Goal: Navigation & Orientation: Find specific page/section

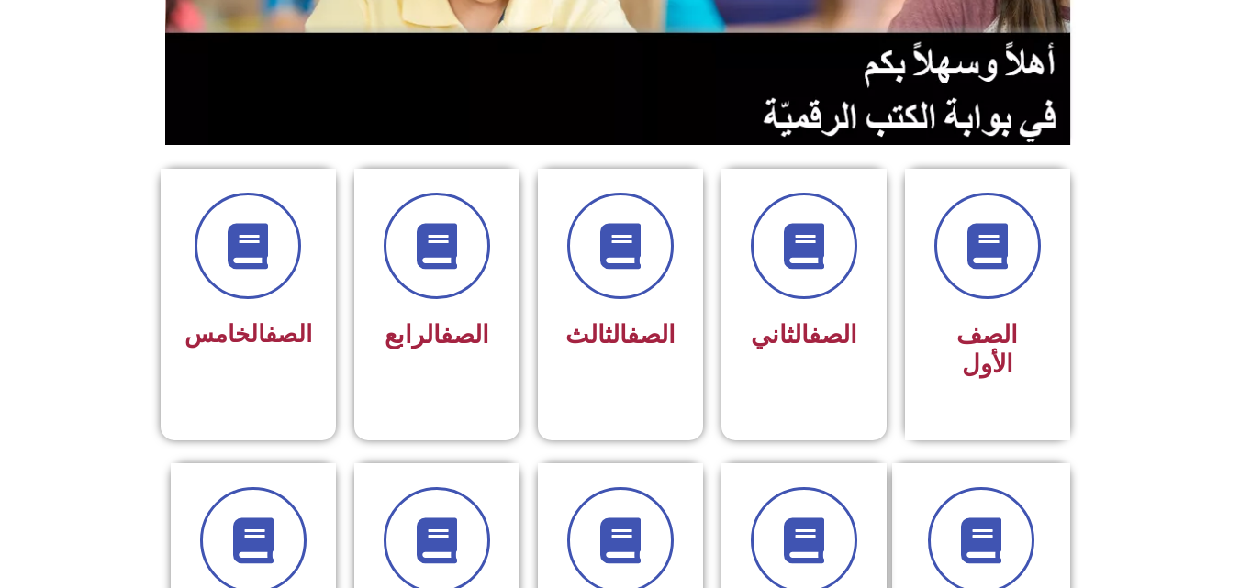
scroll to position [347, 0]
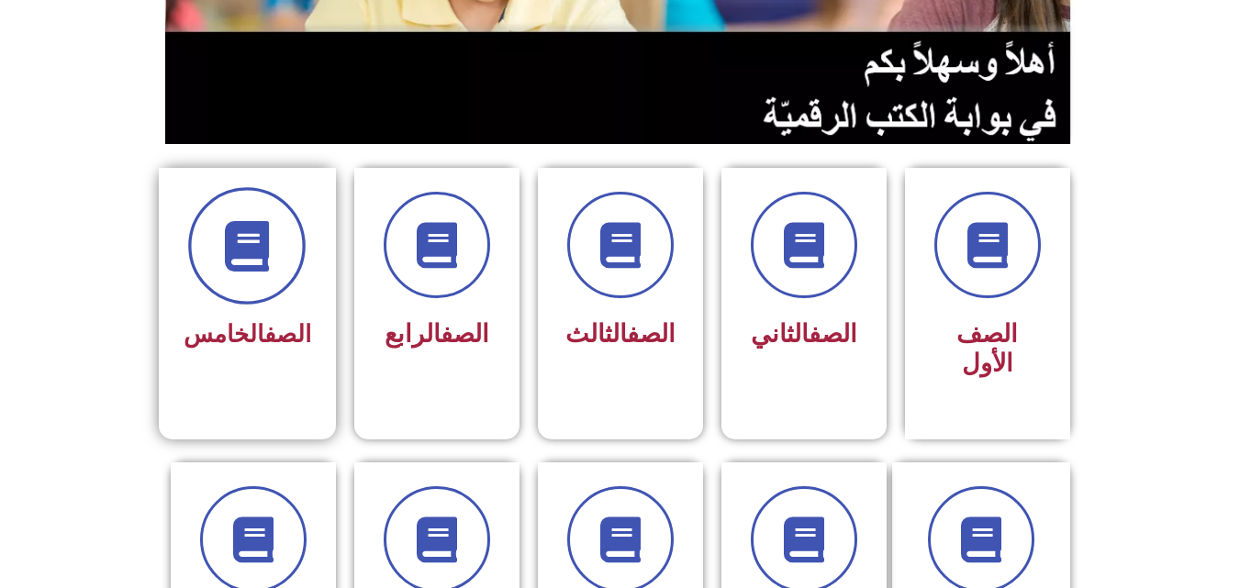
click at [295, 243] on span at bounding box center [246, 245] width 117 height 117
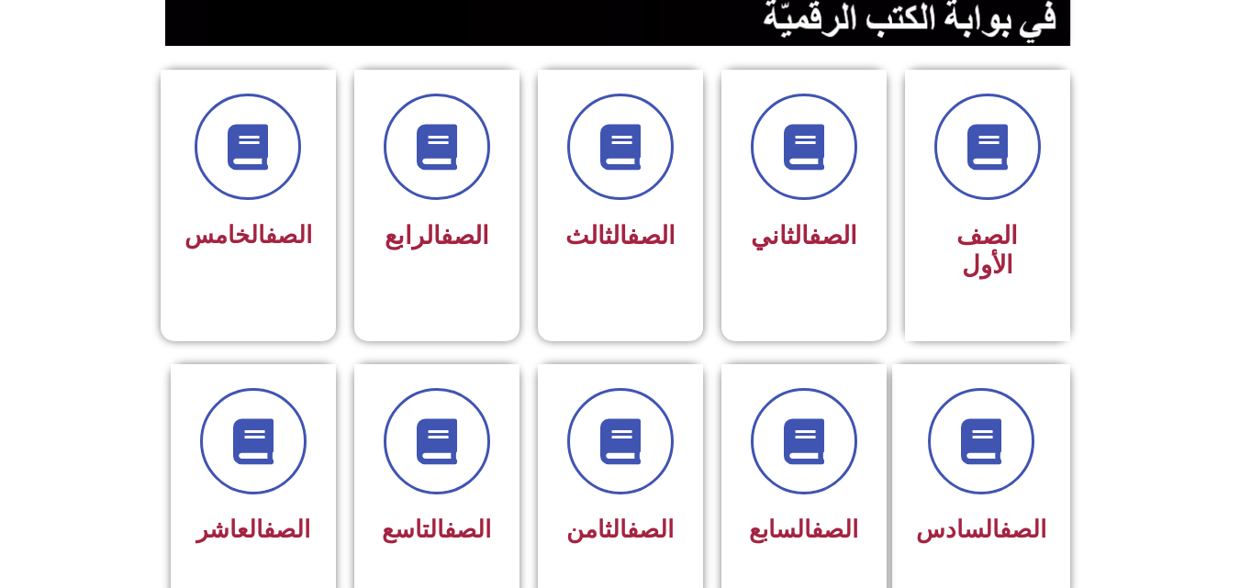
scroll to position [460, 0]
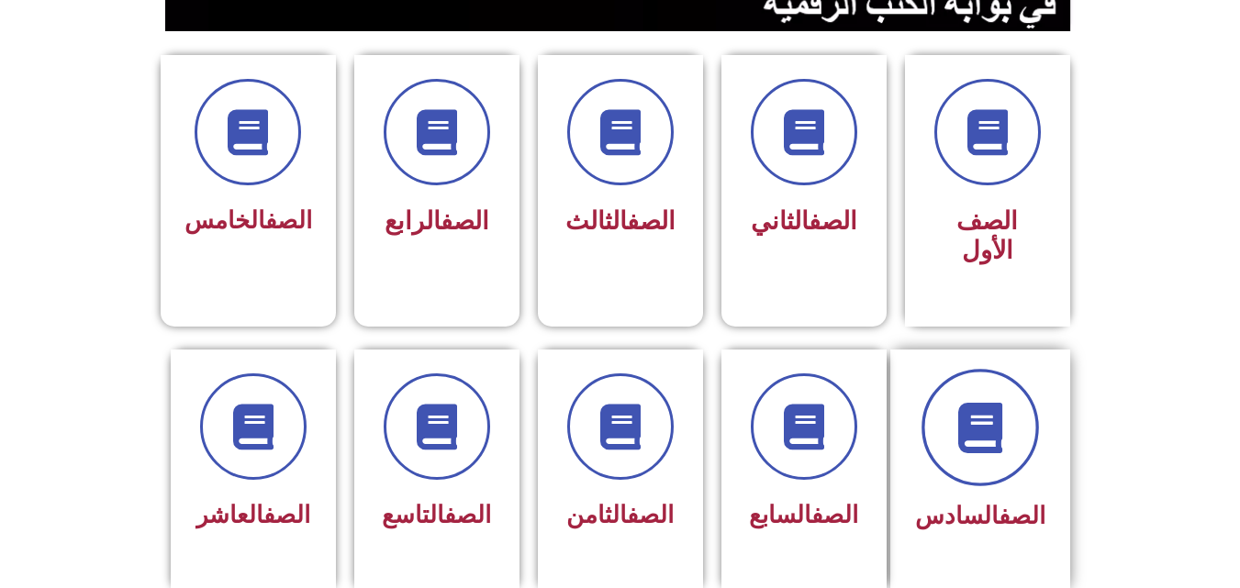
click at [992, 402] on icon at bounding box center [979, 427] width 50 height 50
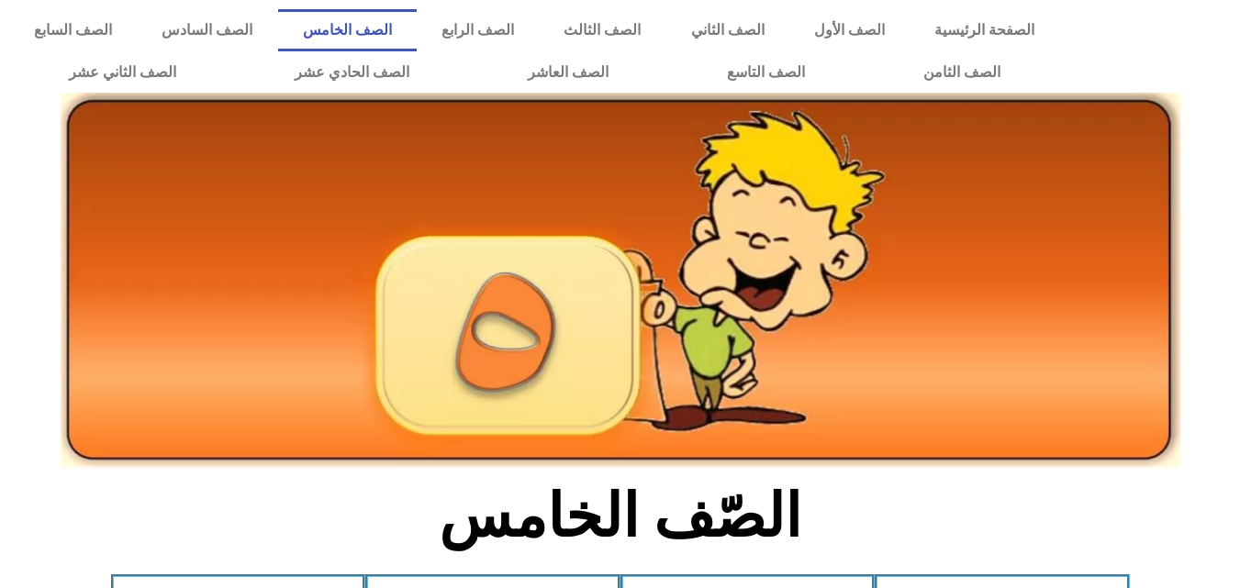
click at [295, 243] on img at bounding box center [620, 281] width 1119 height 377
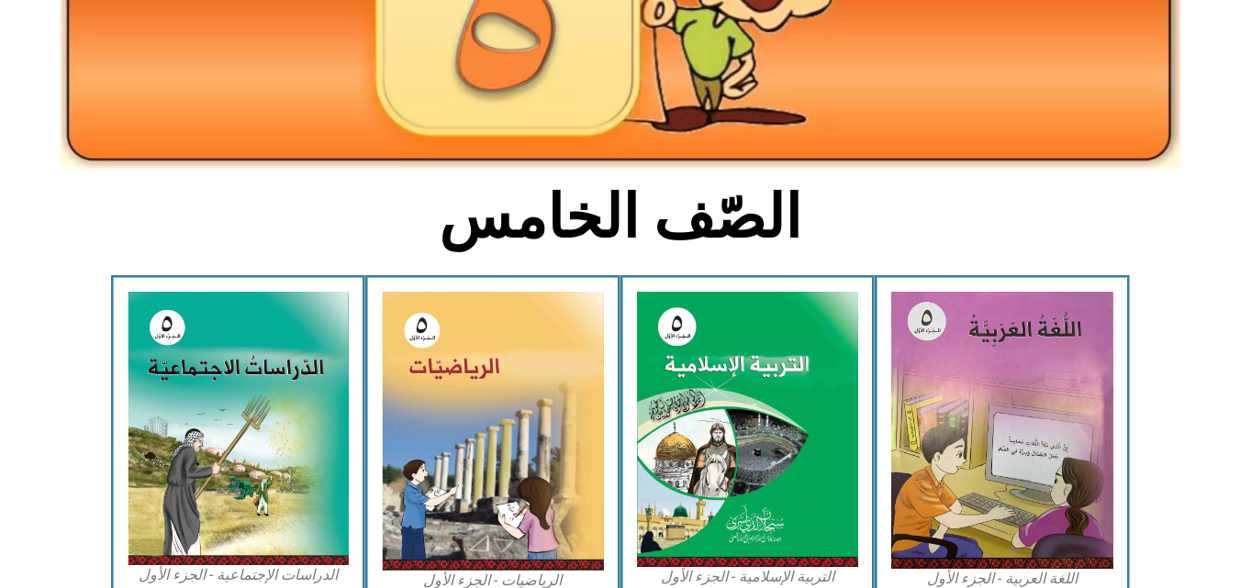
scroll to position [302, 0]
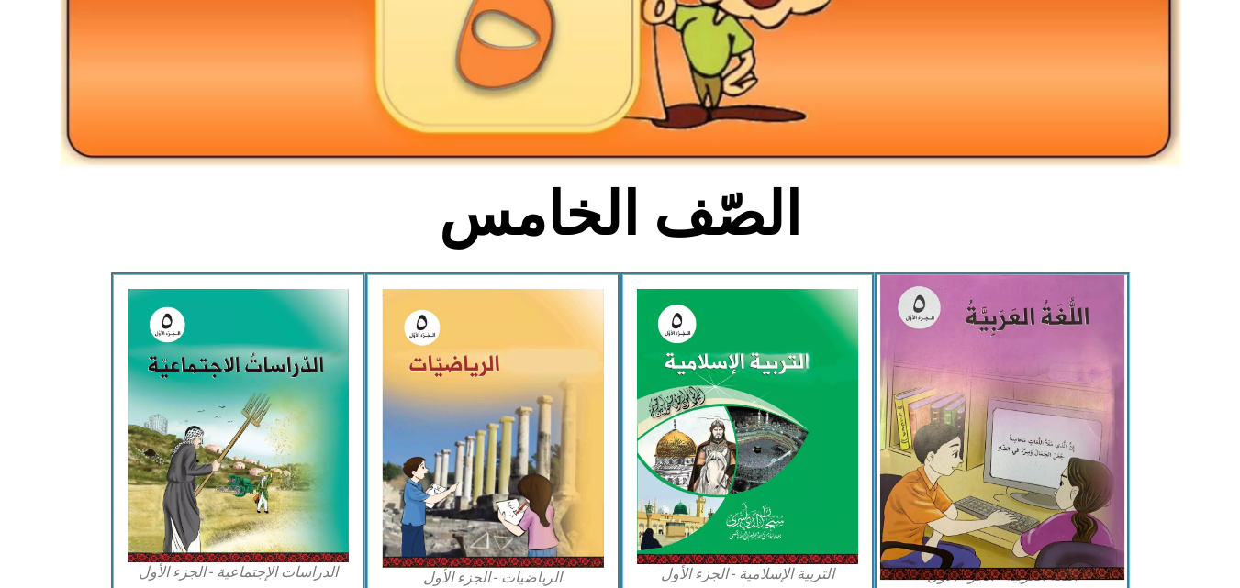
click at [960, 329] on img at bounding box center [1002, 427] width 244 height 305
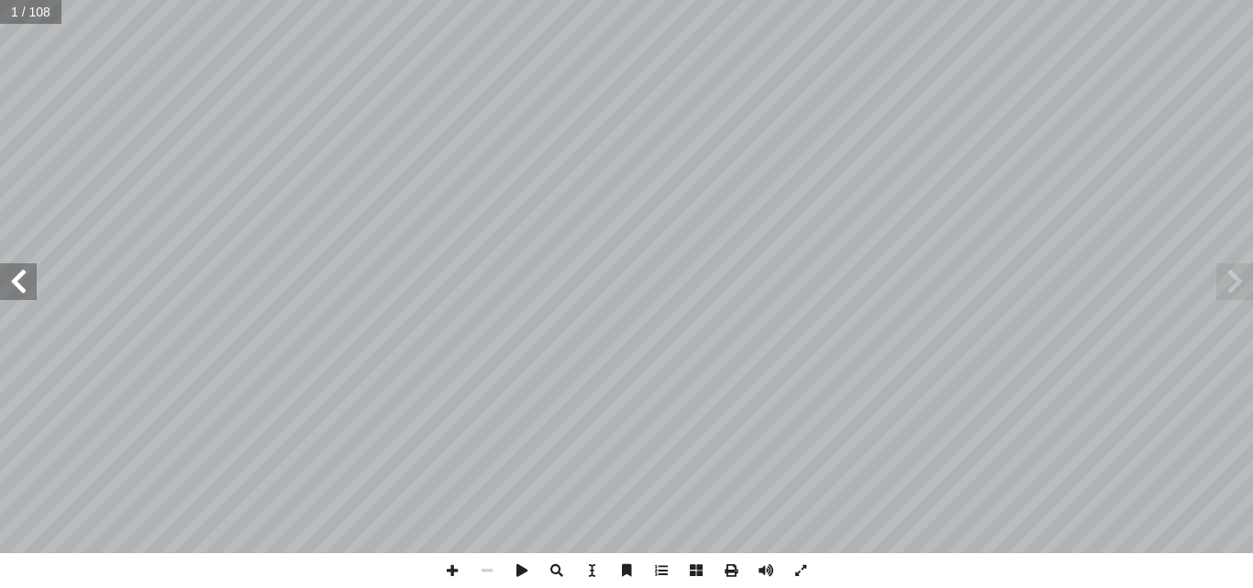
click at [18, 274] on span at bounding box center [18, 281] width 37 height 37
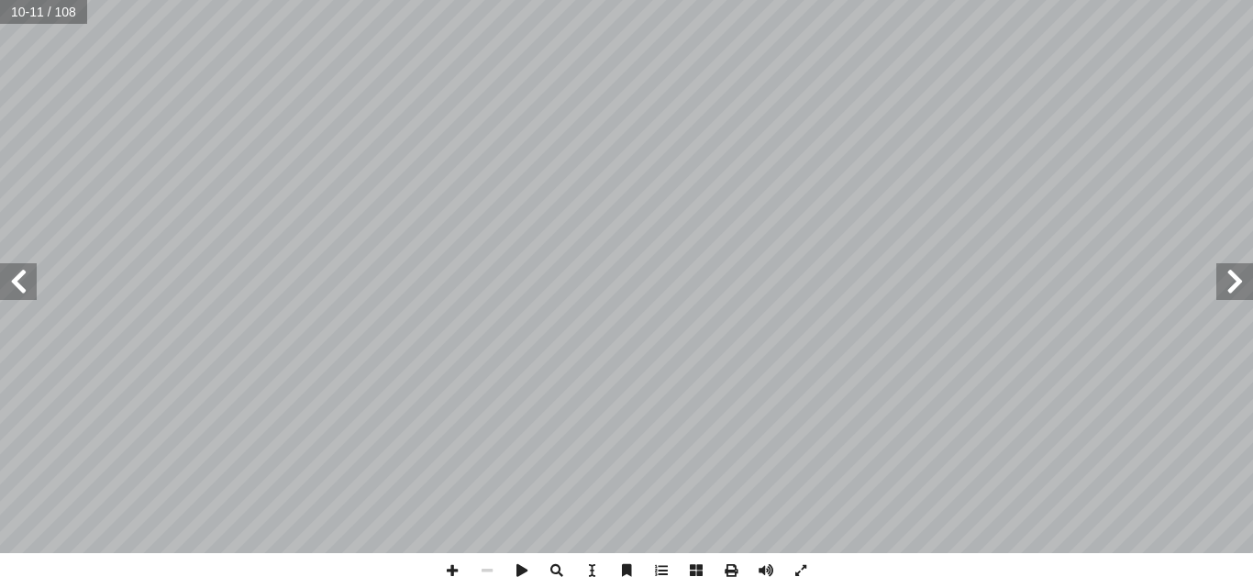
click at [18, 274] on span at bounding box center [18, 281] width 37 height 37
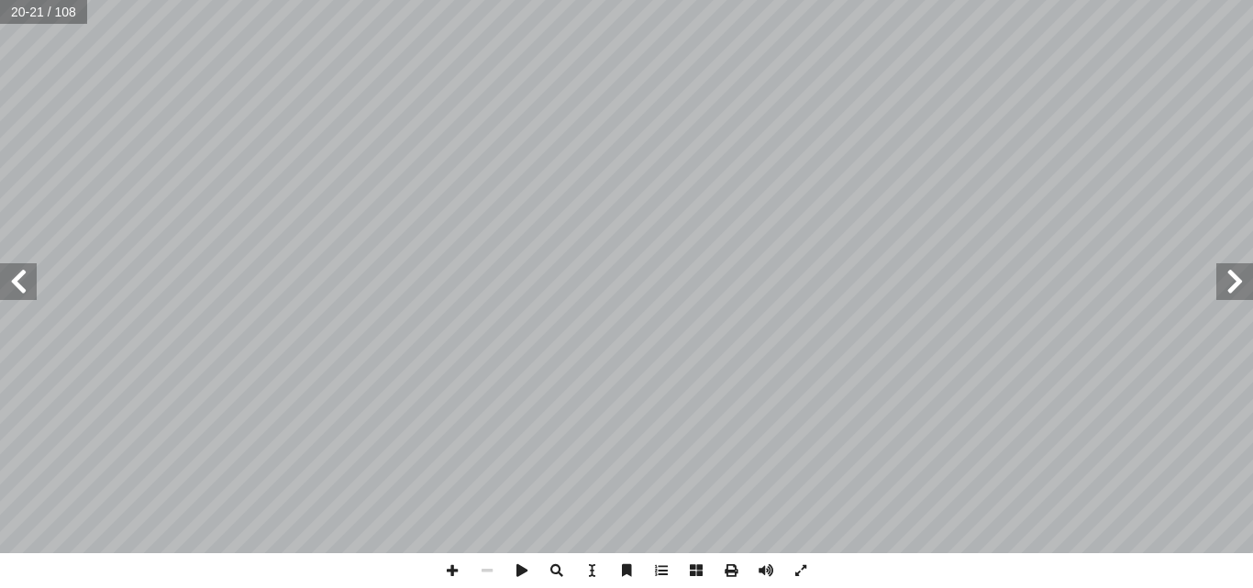
click at [18, 274] on span at bounding box center [18, 281] width 37 height 37
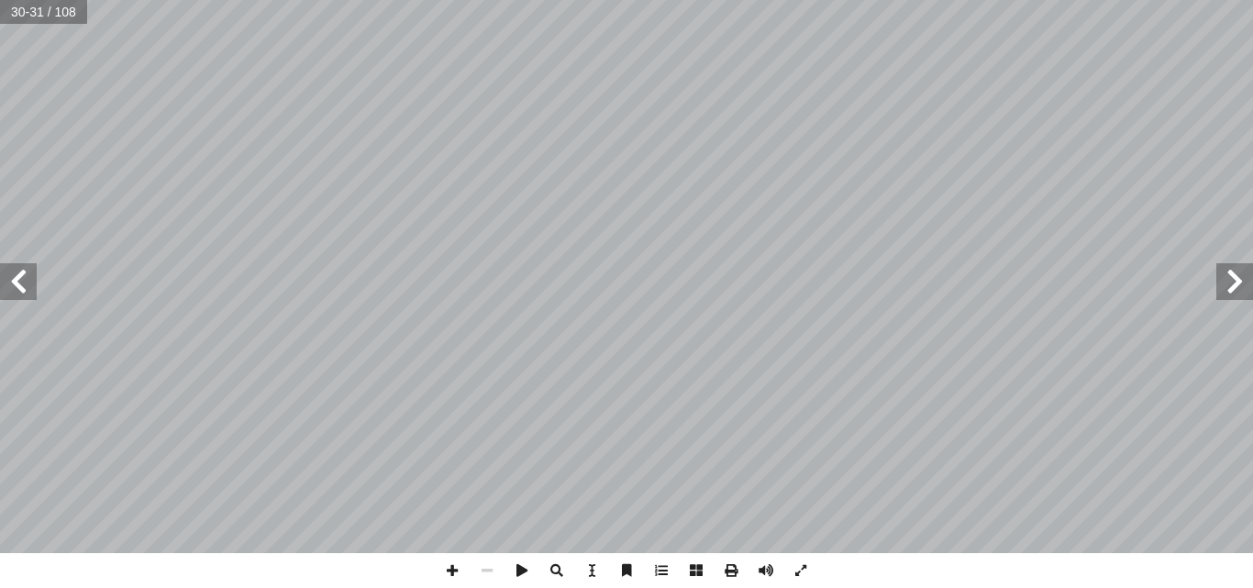
click at [18, 274] on span at bounding box center [18, 281] width 37 height 37
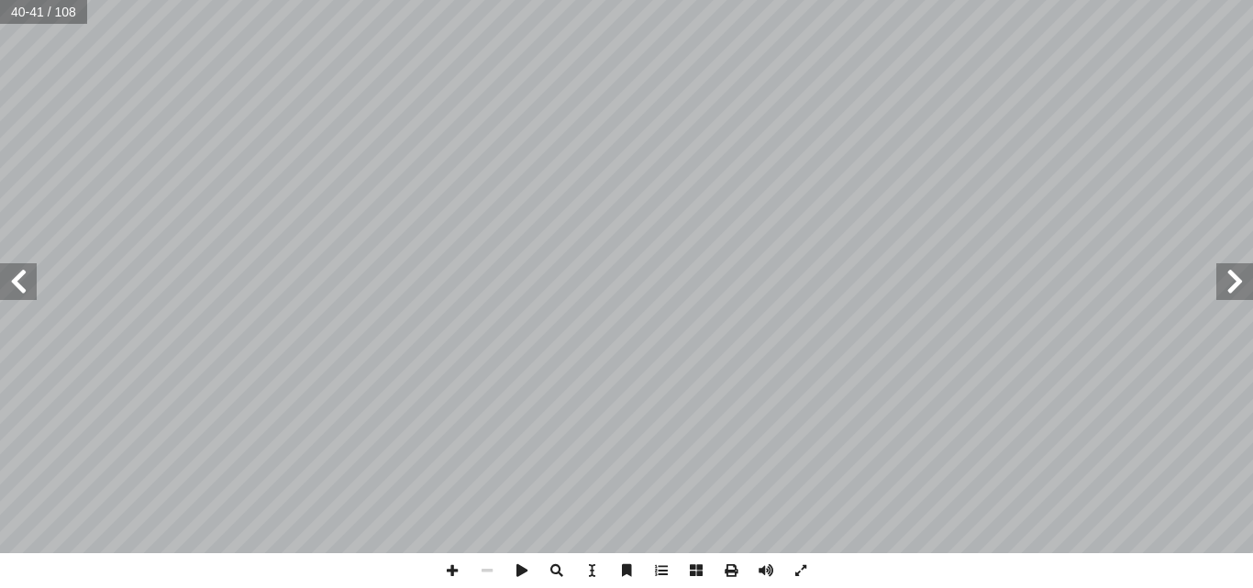
click at [33, 277] on span at bounding box center [18, 281] width 37 height 37
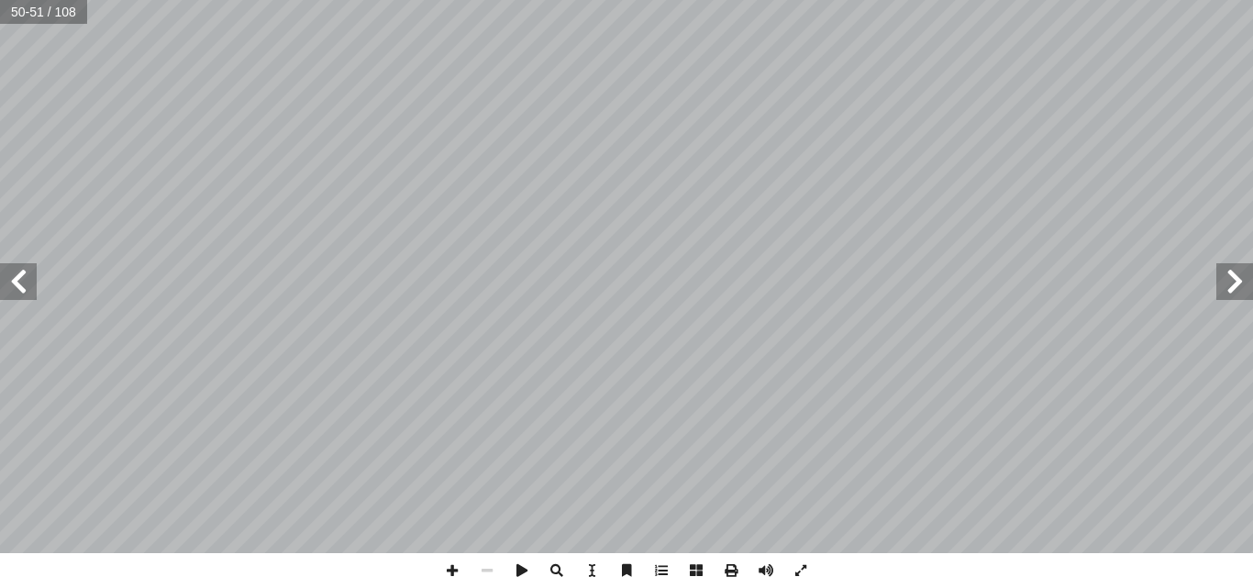
click at [33, 277] on span at bounding box center [18, 281] width 37 height 37
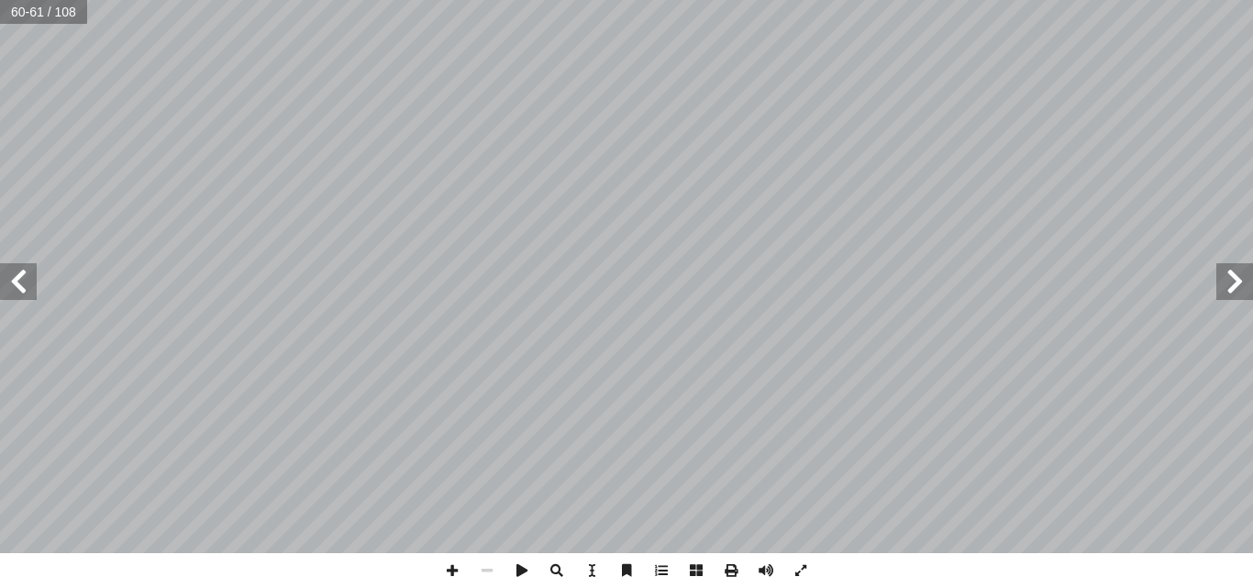
click at [33, 277] on span at bounding box center [18, 281] width 37 height 37
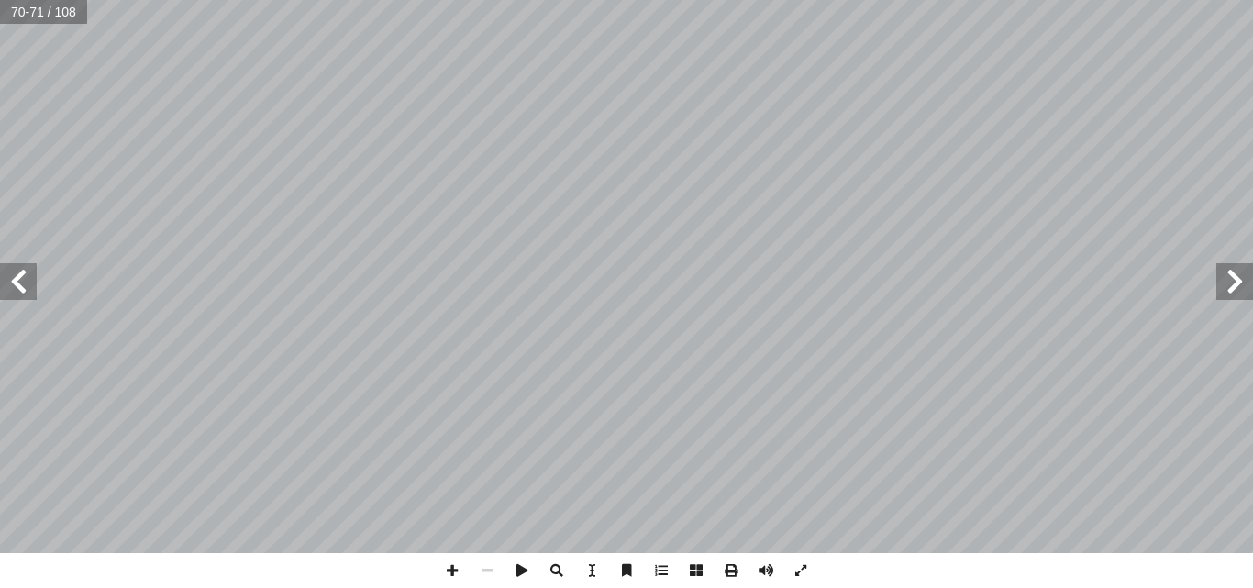
click at [33, 277] on span at bounding box center [18, 281] width 37 height 37
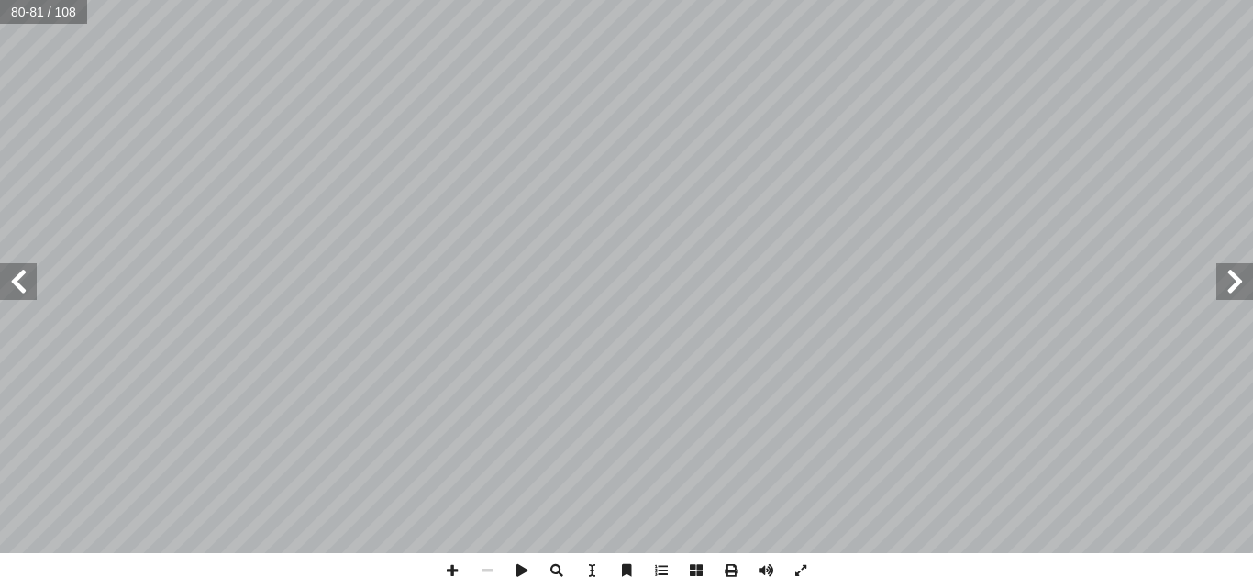
click at [33, 277] on span at bounding box center [18, 281] width 37 height 37
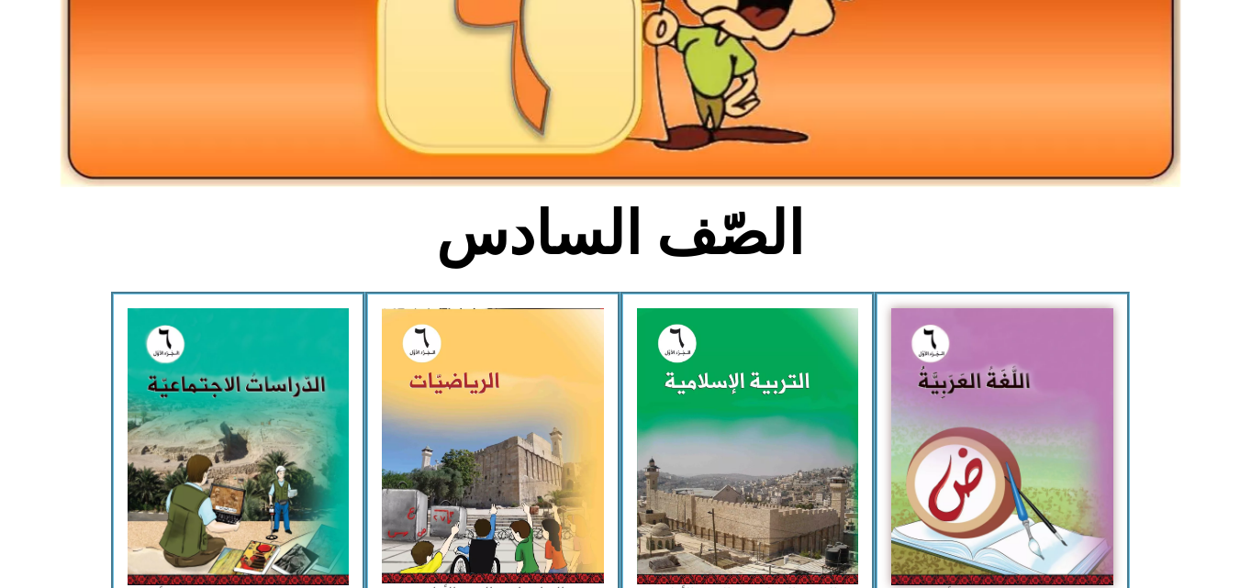
scroll to position [281, 0]
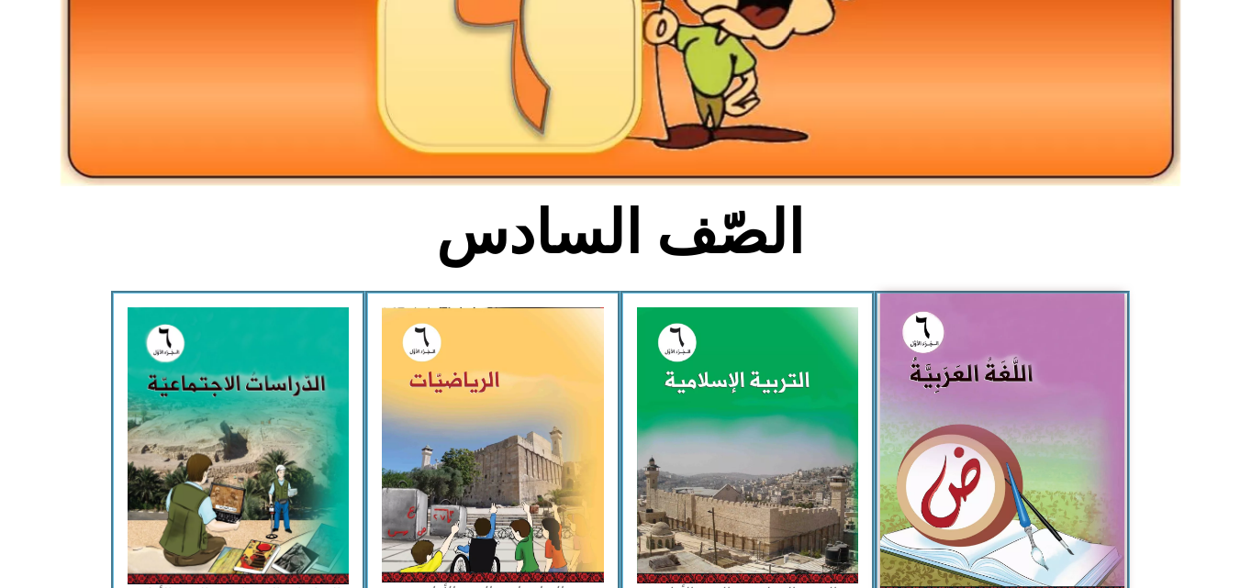
click at [984, 329] on img at bounding box center [1002, 446] width 244 height 305
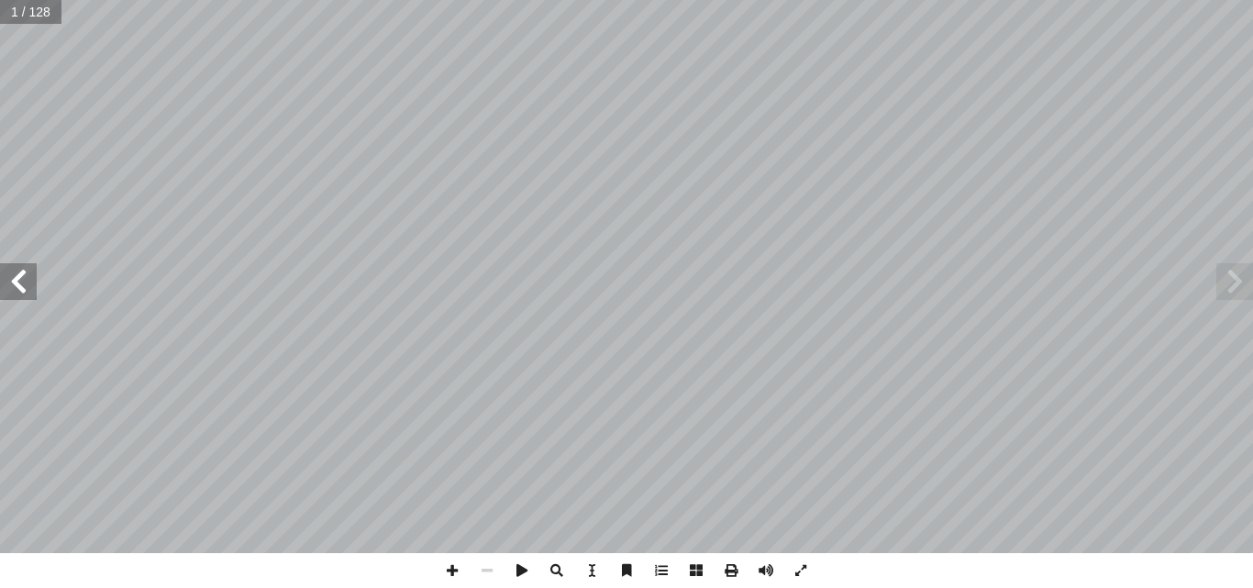
click at [16, 277] on span at bounding box center [18, 281] width 37 height 37
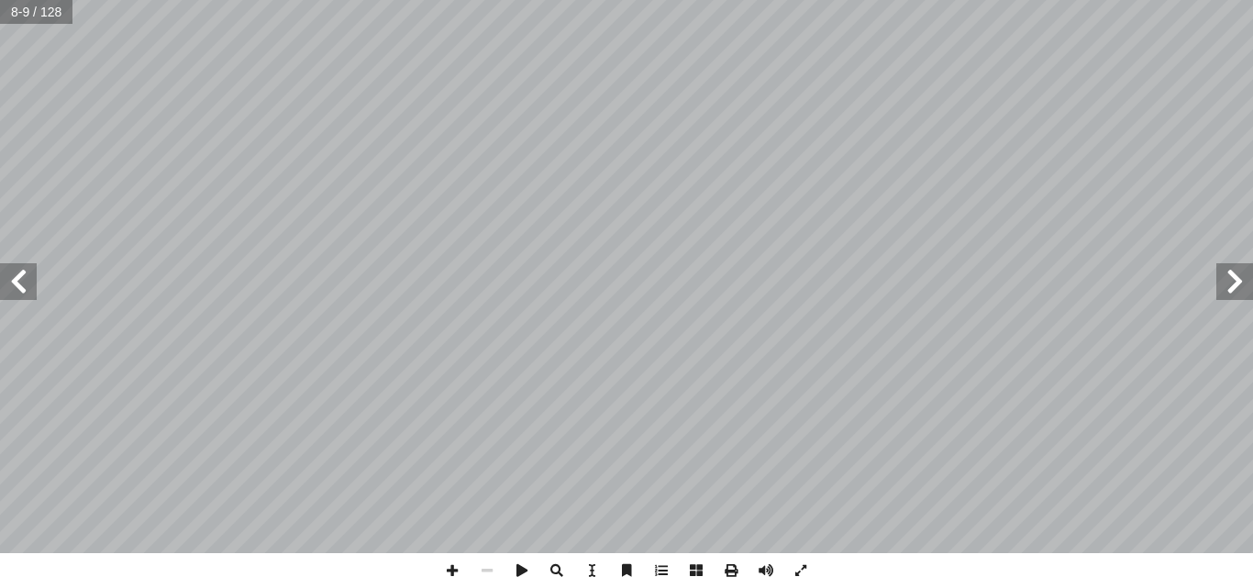
click at [16, 277] on span at bounding box center [18, 281] width 37 height 37
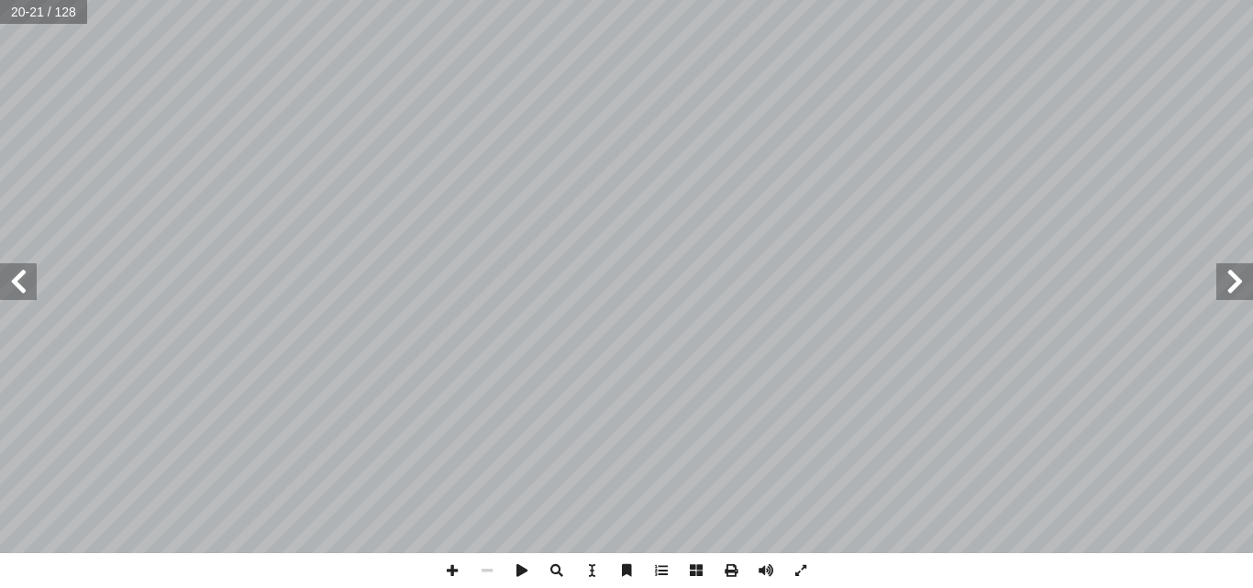
click at [16, 277] on span at bounding box center [18, 281] width 37 height 37
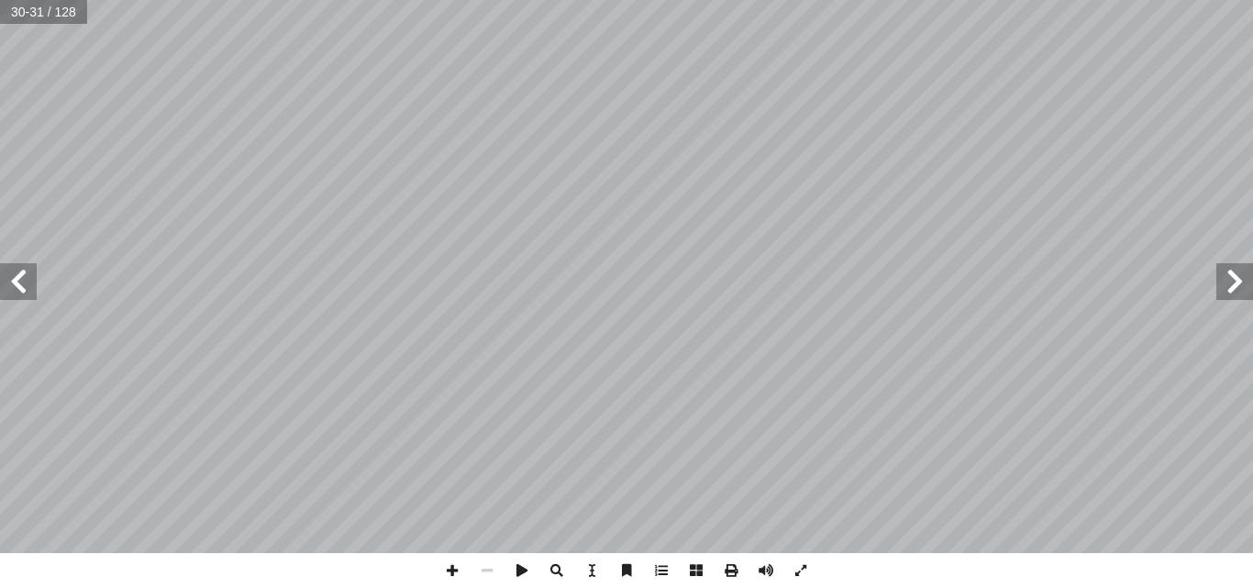
click at [26, 281] on span at bounding box center [18, 281] width 37 height 37
click at [25, 281] on span at bounding box center [18, 281] width 37 height 37
